Goal: Obtain resource: Obtain resource

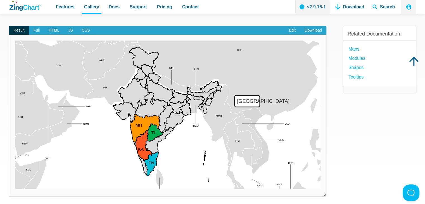
scroll to position [56, 0]
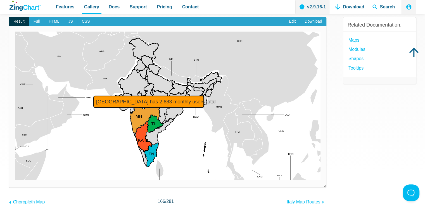
click at [15, 180] on area "Maharashtra has 2,683 monthly users total" at bounding box center [15, 180] width 0 height 0
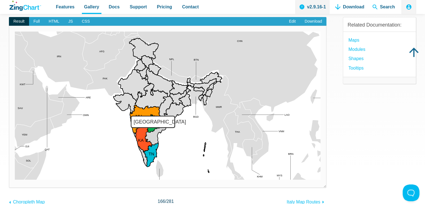
click at [15, 180] on area "Andhra Pradesh" at bounding box center [15, 180] width 0 height 0
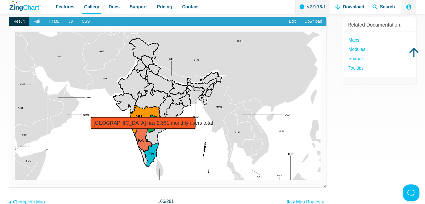
click at [15, 180] on area "Karnataka has 2,851 monthly users total" at bounding box center [15, 180] width 0 height 0
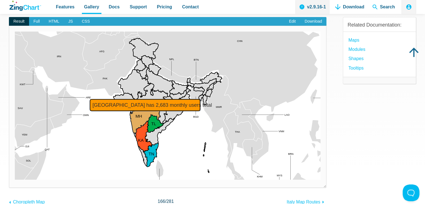
click at [15, 180] on area "Maharashtra has 2,683 monthly users total" at bounding box center [15, 180] width 0 height 0
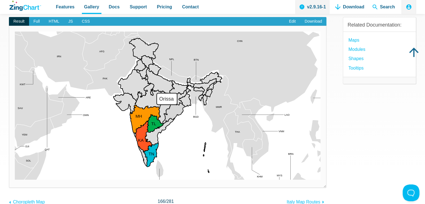
click at [15, 180] on area "Orissa" at bounding box center [15, 180] width 0 height 0
click at [80, 20] on span "CSS" at bounding box center [85, 21] width 17 height 9
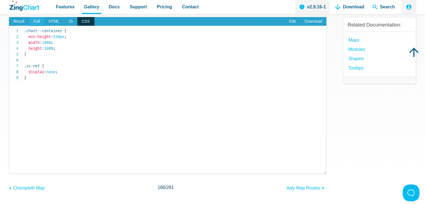
click at [34, 20] on span "Full" at bounding box center [36, 21] width 15 height 9
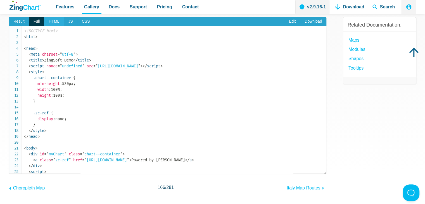
click at [51, 20] on span "HTML" at bounding box center [54, 21] width 20 height 9
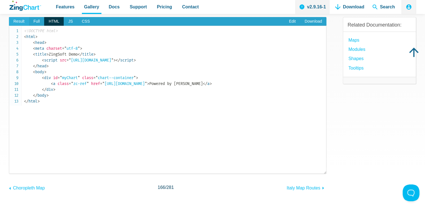
click at [20, 19] on span "Result" at bounding box center [19, 21] width 20 height 9
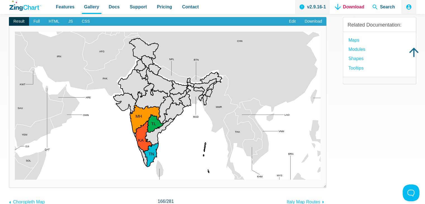
click at [354, 9] on link "Download" at bounding box center [350, 7] width 34 height 14
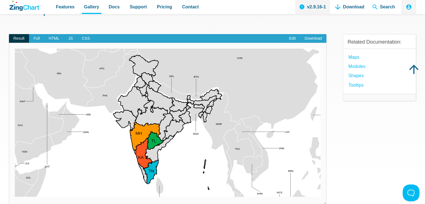
scroll to position [0, 0]
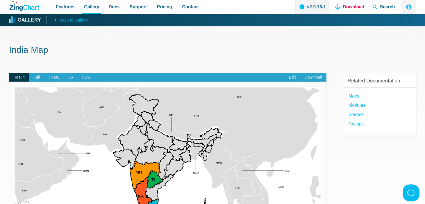
click at [349, 7] on link "Download" at bounding box center [350, 7] width 34 height 14
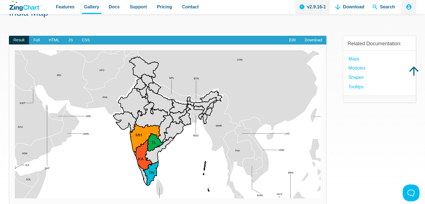
scroll to position [28, 0]
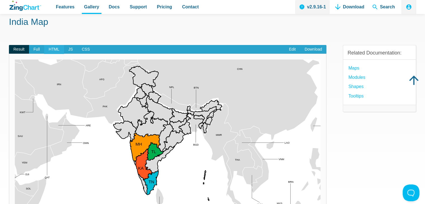
click at [55, 46] on span "HTML" at bounding box center [54, 49] width 20 height 9
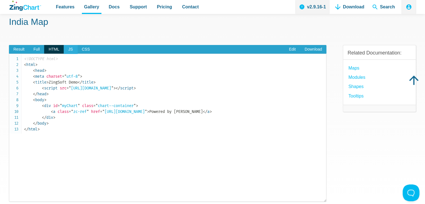
click at [68, 48] on span "JS" at bounding box center [70, 49] width 13 height 9
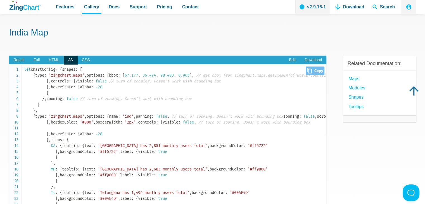
scroll to position [0, 0]
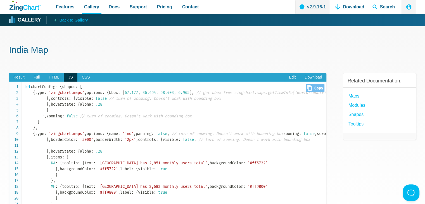
click at [310, 89] on span "Close Copy" at bounding box center [314, 88] width 19 height 8
type input "let chartConfig = { shapes: [ { type: 'zingchart.maps', options: { bbox: [67.17…"
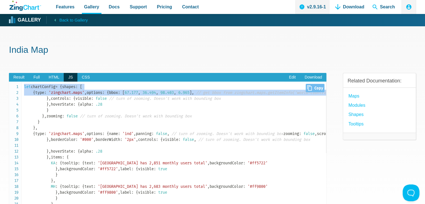
drag, startPoint x: 25, startPoint y: 86, endPoint x: 76, endPoint y: 144, distance: 76.9
click at [76, 144] on code "let chartConfig = { shapes : [ { type : 'zingchart.maps' , options : { bbox : […" at bounding box center [175, 192] width 302 height 217
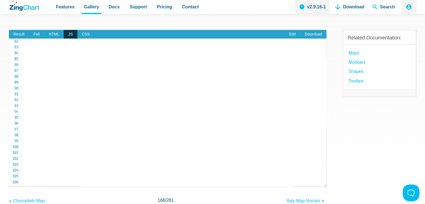
scroll to position [84, 0]
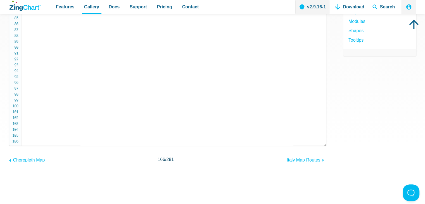
copy code "let chartConfig = { shapes : [ { type : 'zingchart.maps' , options : { bbox : […"
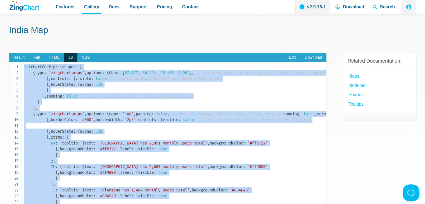
scroll to position [0, 0]
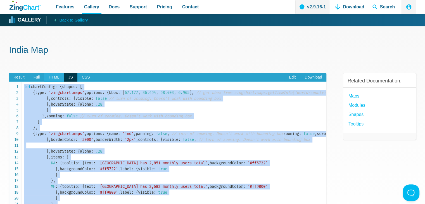
click at [55, 77] on span "HTML" at bounding box center [54, 77] width 20 height 9
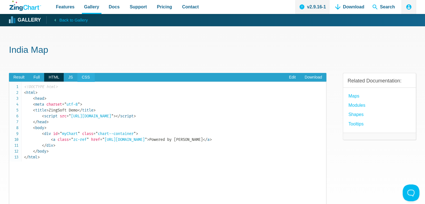
click at [84, 76] on span "CSS" at bounding box center [85, 77] width 17 height 9
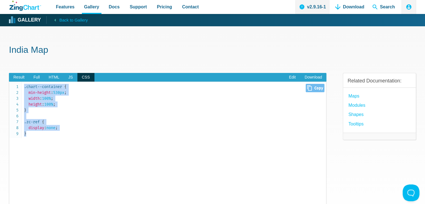
drag, startPoint x: 37, startPoint y: 135, endPoint x: 13, endPoint y: 87, distance: 53.3
click at [13, 87] on pre ".chart--container { min-height : 530px ; width : 100% ; height : 100% ; } .zc-r…" at bounding box center [167, 156] width 317 height 148
copy code ".chart--container { min-height : 530px ; width : 100% ; height : 100% ; } .zc-r…"
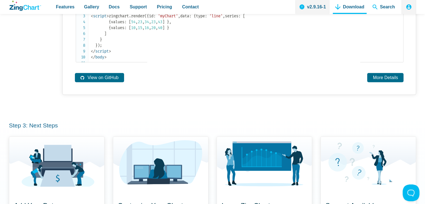
scroll to position [447, 0]
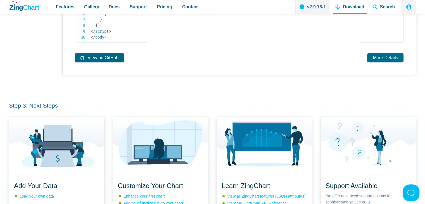
click at [117, 62] on link "View on GitHub" at bounding box center [99, 57] width 49 height 9
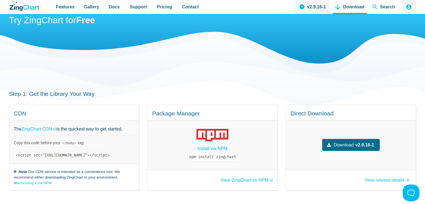
scroll to position [56, 0]
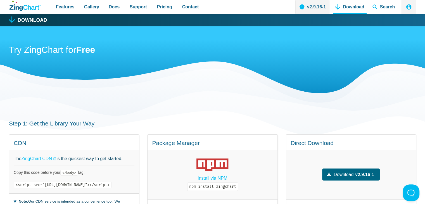
click at [353, 171] on span "Download" at bounding box center [343, 175] width 20 height 8
